Goal: Information Seeking & Learning: Learn about a topic

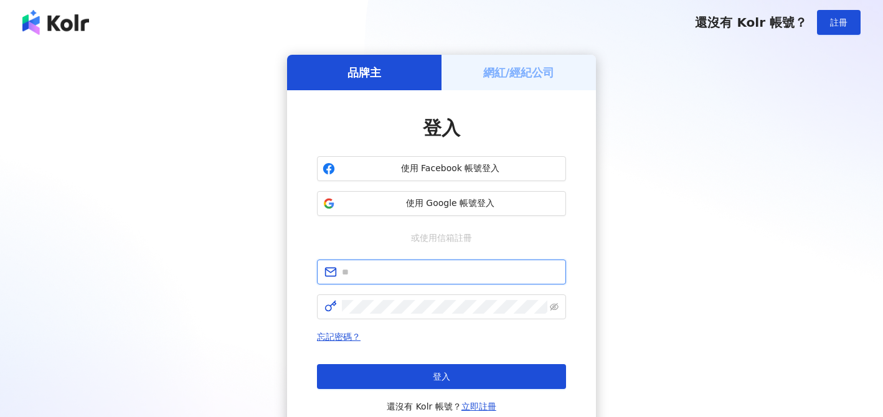
click at [394, 276] on input "text" at bounding box center [450, 272] width 217 height 14
type input "**********"
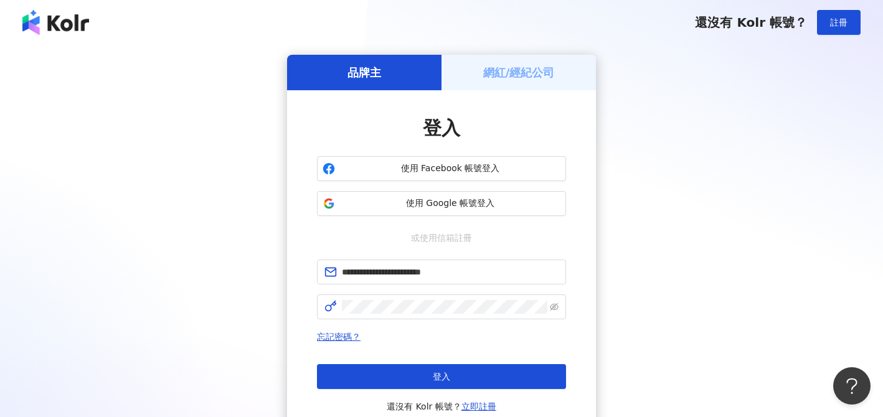
click at [434, 380] on span "登入" at bounding box center [441, 377] width 17 height 10
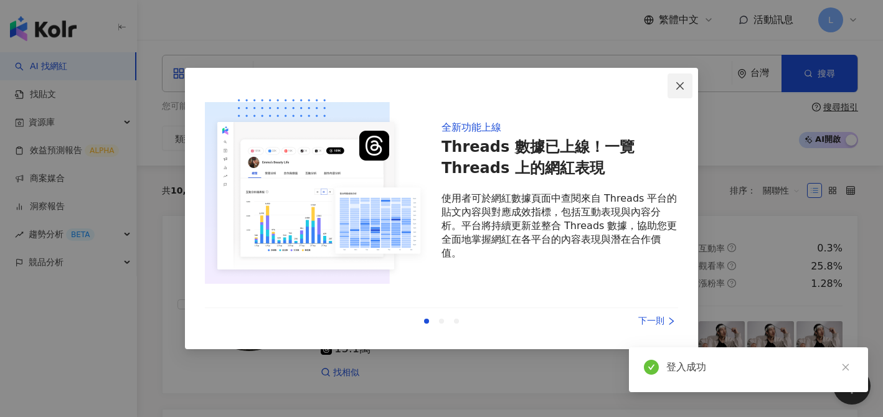
click at [684, 85] on icon "close" at bounding box center [680, 86] width 10 height 10
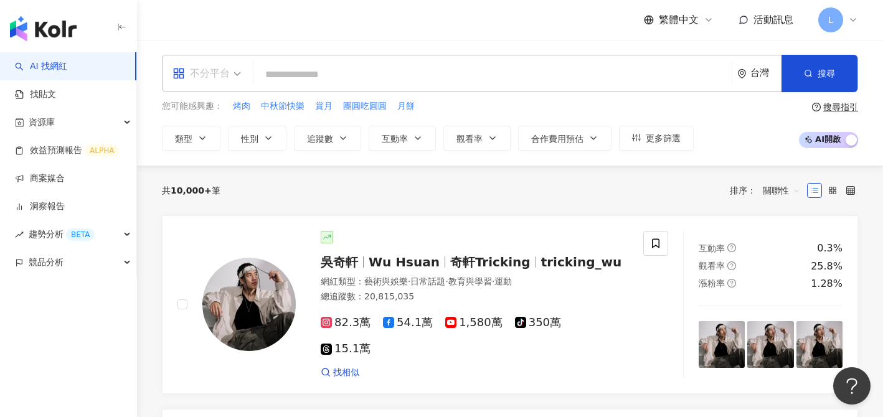
click at [237, 78] on span "不分平台" at bounding box center [206, 73] width 68 height 20
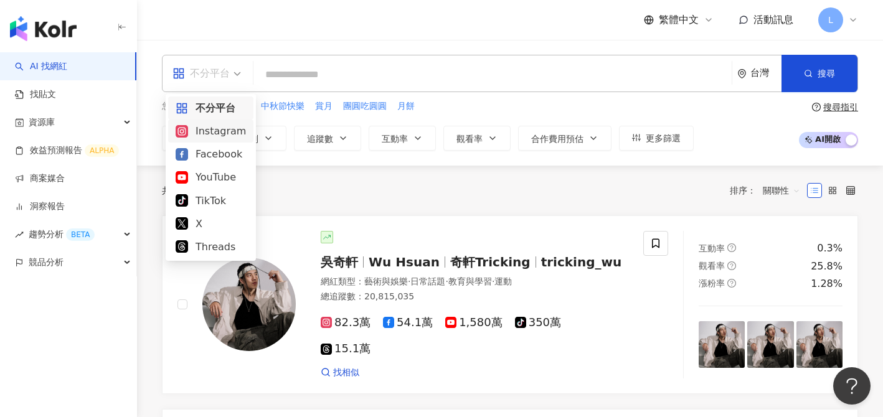
click at [221, 134] on div "Instagram" at bounding box center [211, 131] width 70 height 16
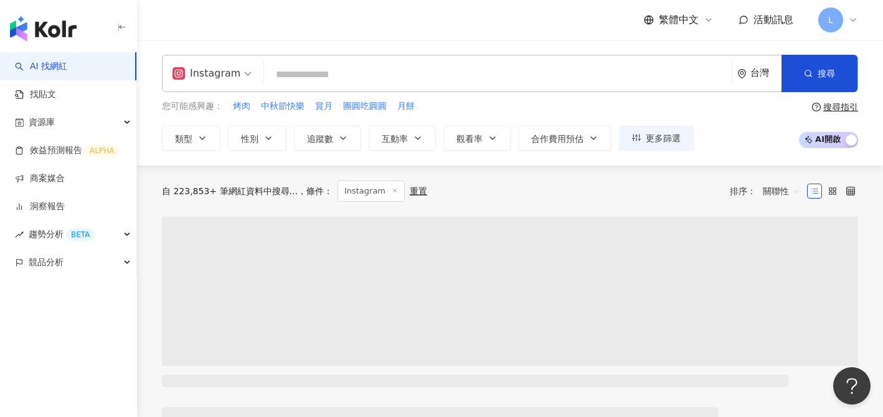
click at [243, 73] on span "Instagram" at bounding box center [211, 73] width 79 height 20
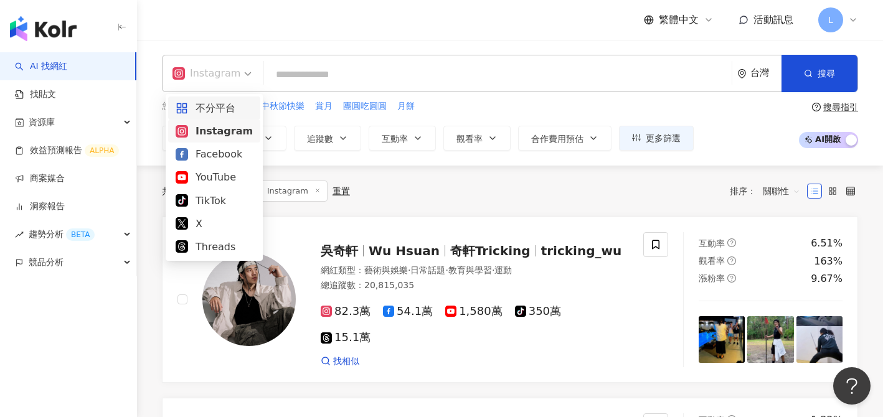
click at [211, 104] on div "不分平台" at bounding box center [214, 108] width 77 height 16
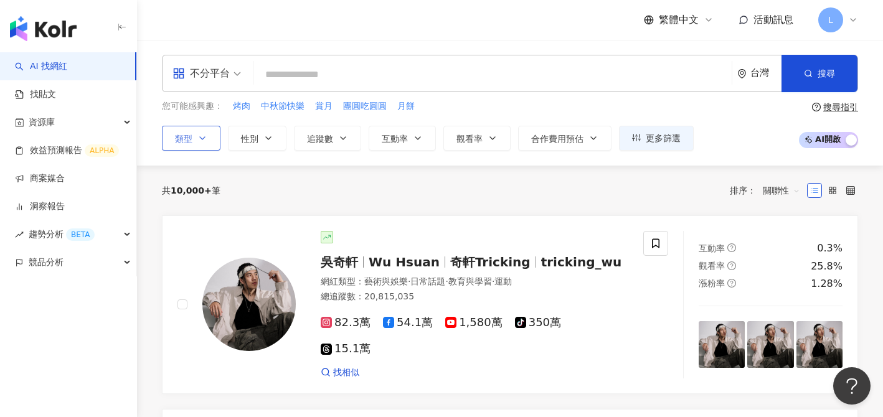
click at [203, 138] on icon "button" at bounding box center [202, 138] width 10 height 10
click at [639, 139] on icon "button" at bounding box center [636, 137] width 9 height 7
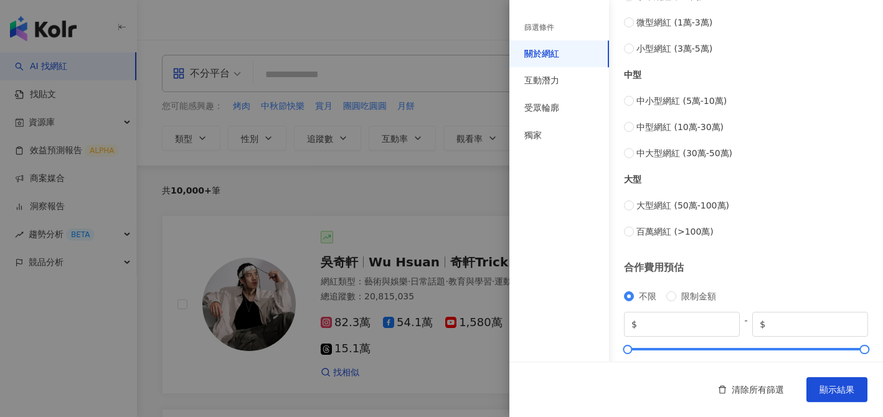
scroll to position [523, 0]
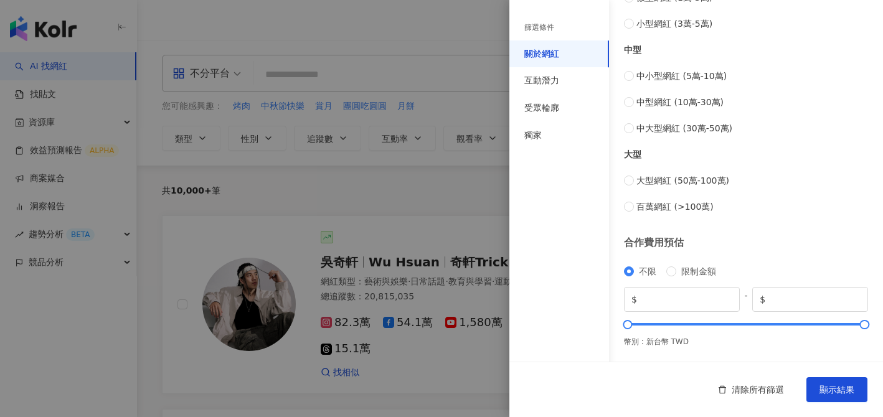
click at [481, 237] on div at bounding box center [441, 208] width 883 height 417
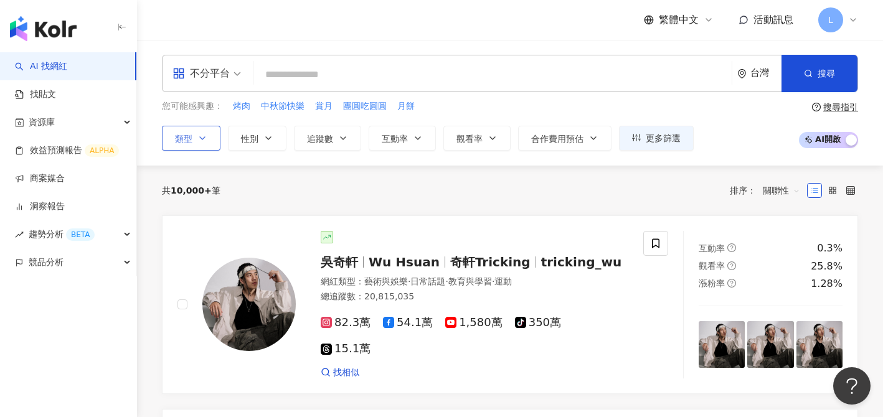
click at [184, 138] on span "類型" at bounding box center [183, 139] width 17 height 10
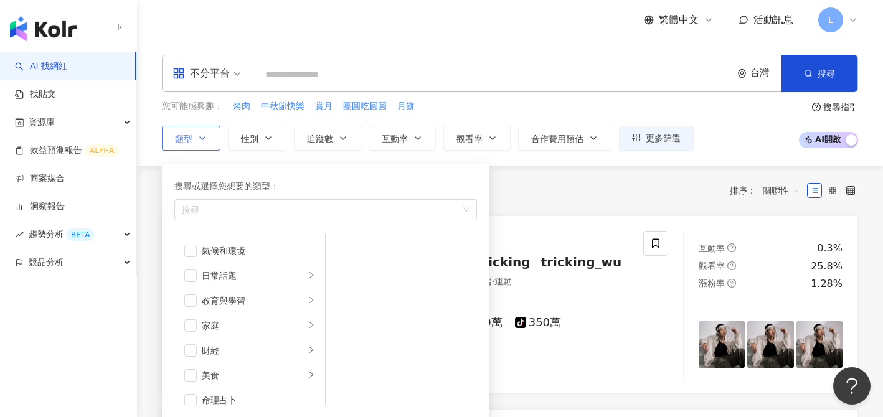
scroll to position [0, 0]
click at [192, 278] on span "button" at bounding box center [190, 274] width 12 height 12
click at [195, 299] on span "button" at bounding box center [190, 299] width 12 height 12
click at [188, 251] on span "button" at bounding box center [190, 252] width 12 height 12
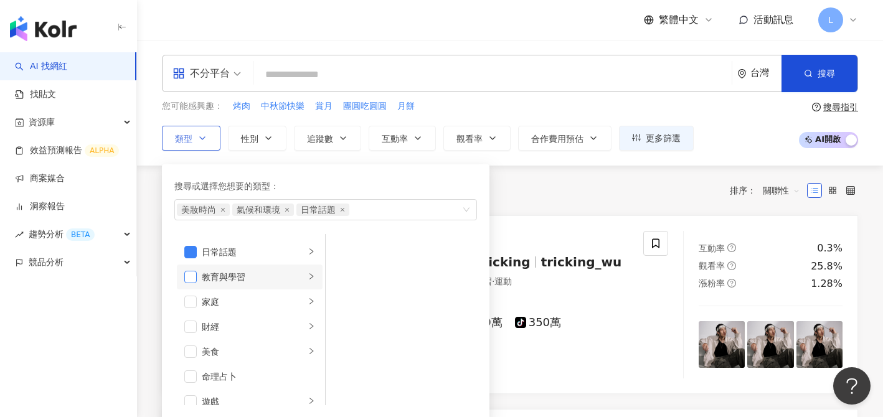
click at [193, 278] on span "button" at bounding box center [190, 277] width 12 height 12
click at [194, 303] on span "button" at bounding box center [190, 302] width 12 height 12
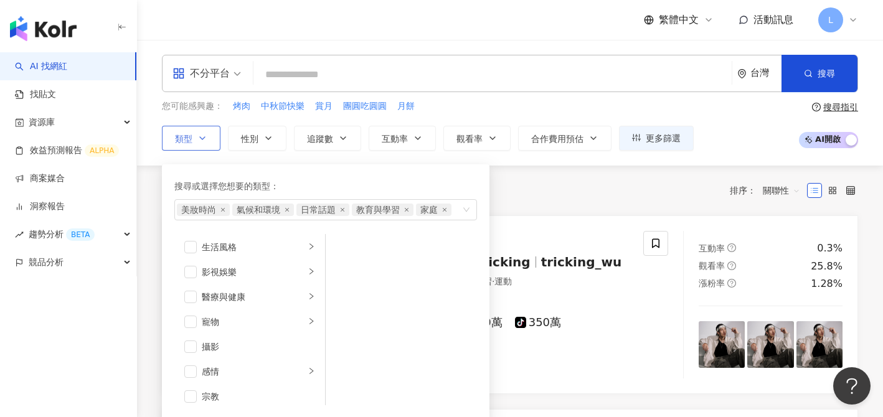
scroll to position [278, 0]
click at [193, 244] on span "button" at bounding box center [190, 245] width 12 height 12
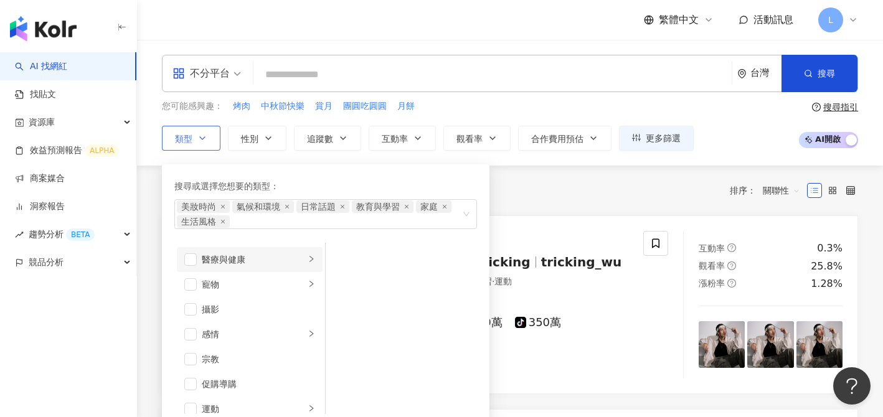
scroll to position [325, 0]
click at [190, 282] on span "button" at bounding box center [190, 281] width 12 height 12
click at [195, 275] on span "button" at bounding box center [190, 274] width 12 height 12
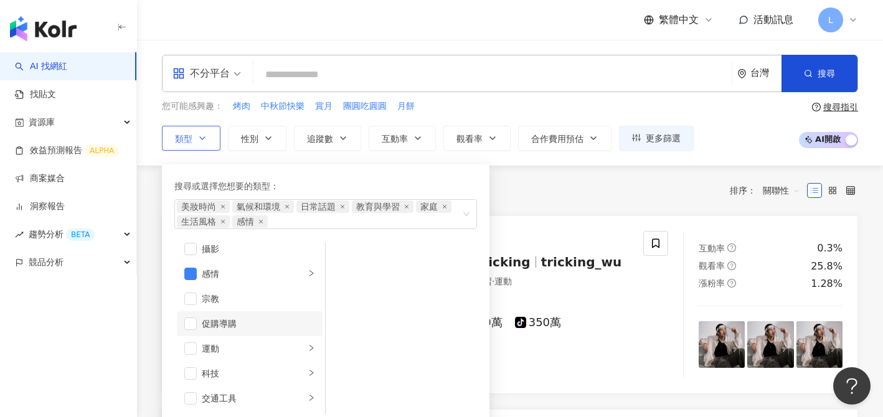
scroll to position [431, 0]
click at [192, 273] on span "button" at bounding box center [190, 274] width 12 height 12
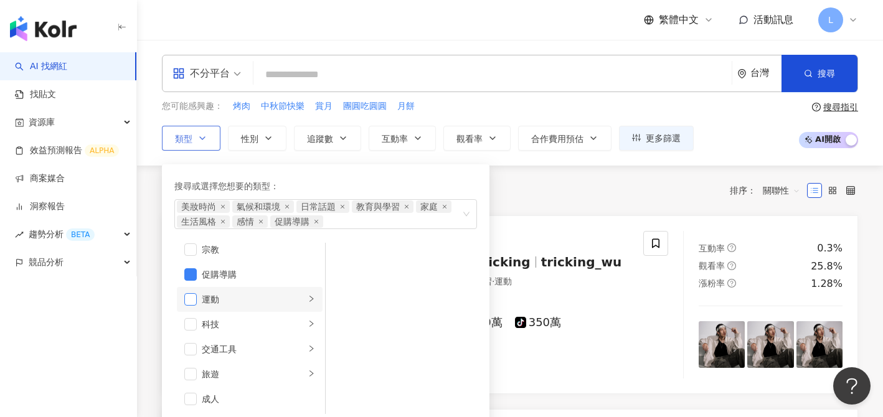
click at [189, 298] on span "button" at bounding box center [190, 299] width 12 height 12
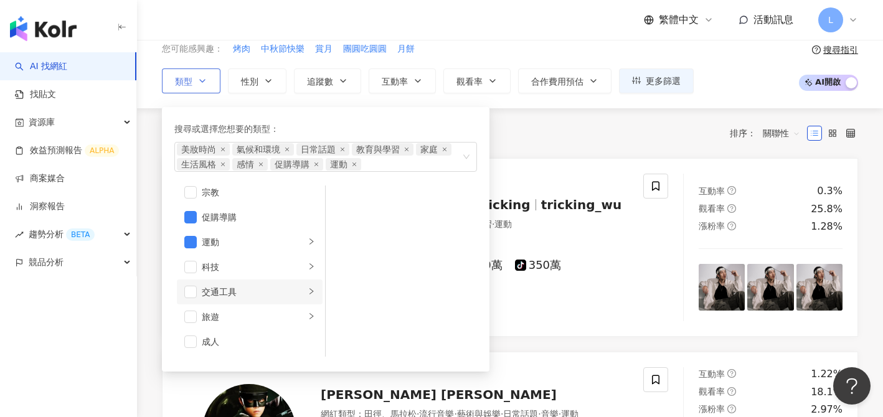
scroll to position [58, 0]
click at [192, 296] on span "button" at bounding box center [190, 291] width 12 height 12
click at [191, 295] on span "button" at bounding box center [190, 291] width 12 height 12
click at [194, 319] on span "button" at bounding box center [190, 316] width 12 height 12
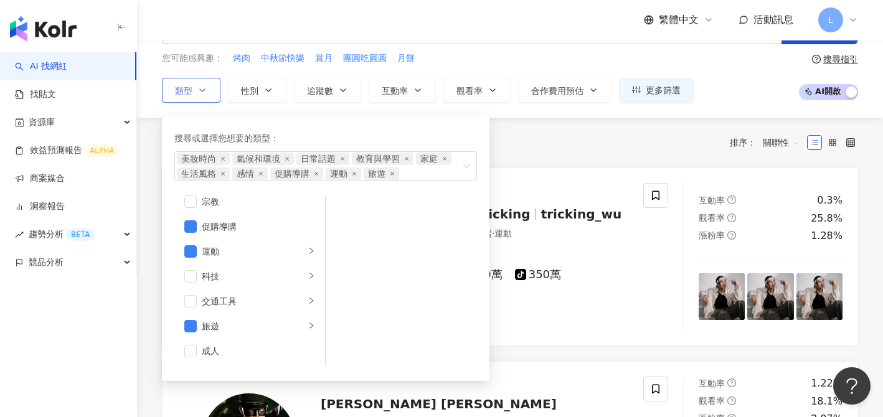
scroll to position [0, 0]
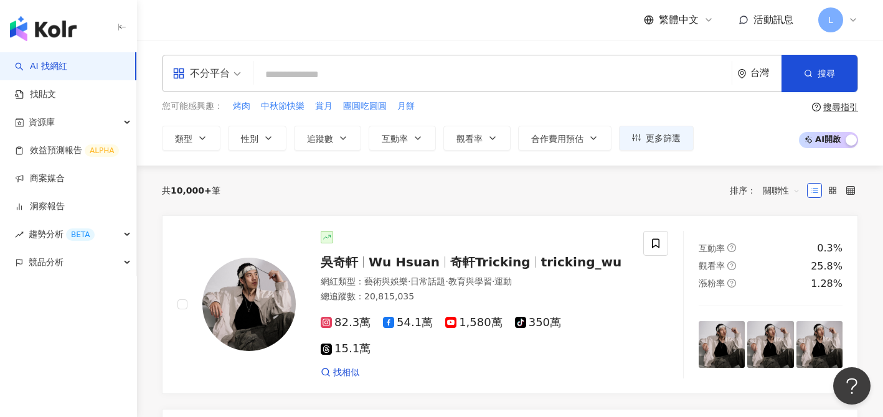
click at [561, 191] on div "共 10,000+ 筆 排序： 關聯性" at bounding box center [510, 191] width 696 height 20
